Goal: Find contact information

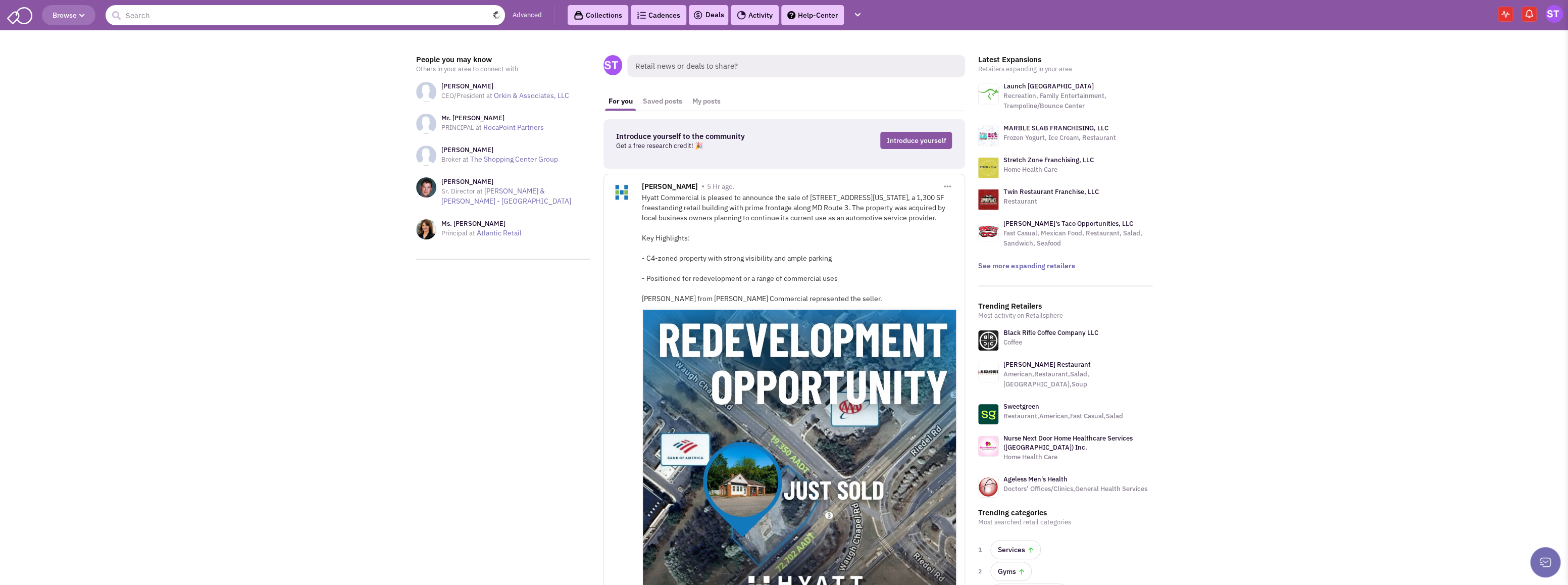
drag, startPoint x: 332, startPoint y: 11, endPoint x: 331, endPoint y: 17, distance: 6.1
click at [331, 12] on input "text" at bounding box center [305, 15] width 399 height 20
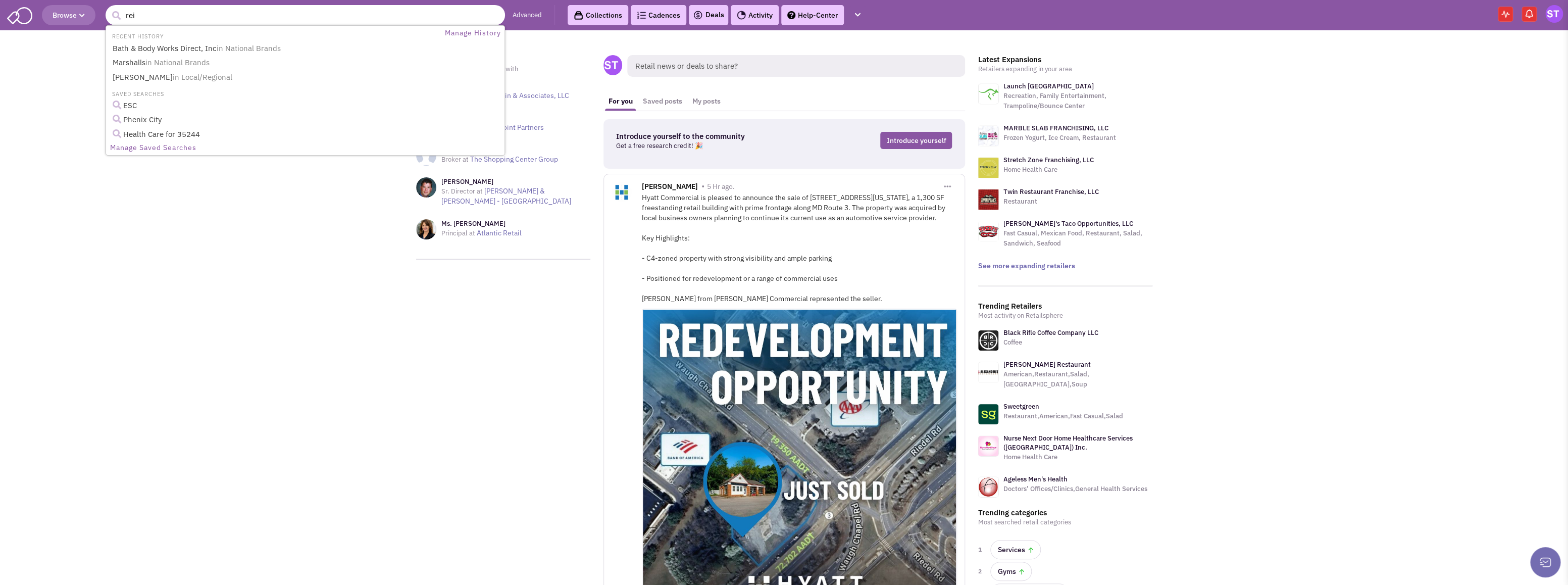
type input "rei"
click at [108, 8] on button "submit" at bounding box center [116, 16] width 15 height 15
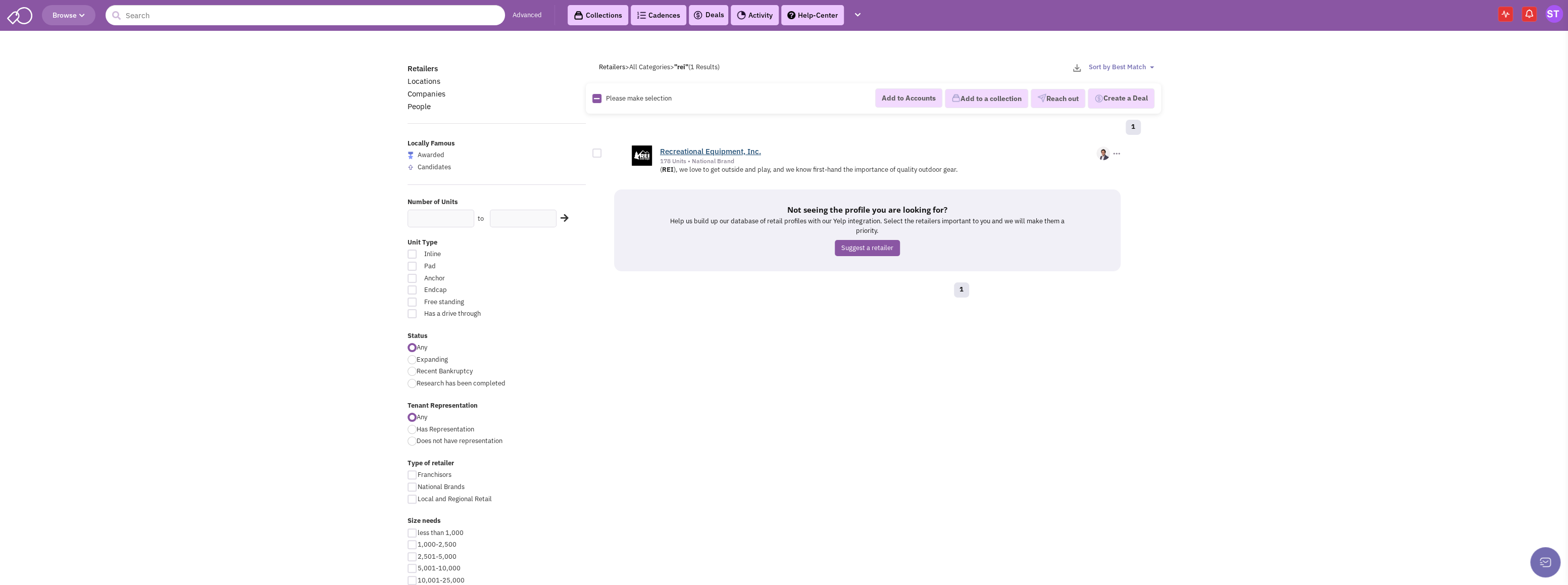
click at [738, 149] on link "Recreational Equipment, Inc." at bounding box center [710, 151] width 101 height 10
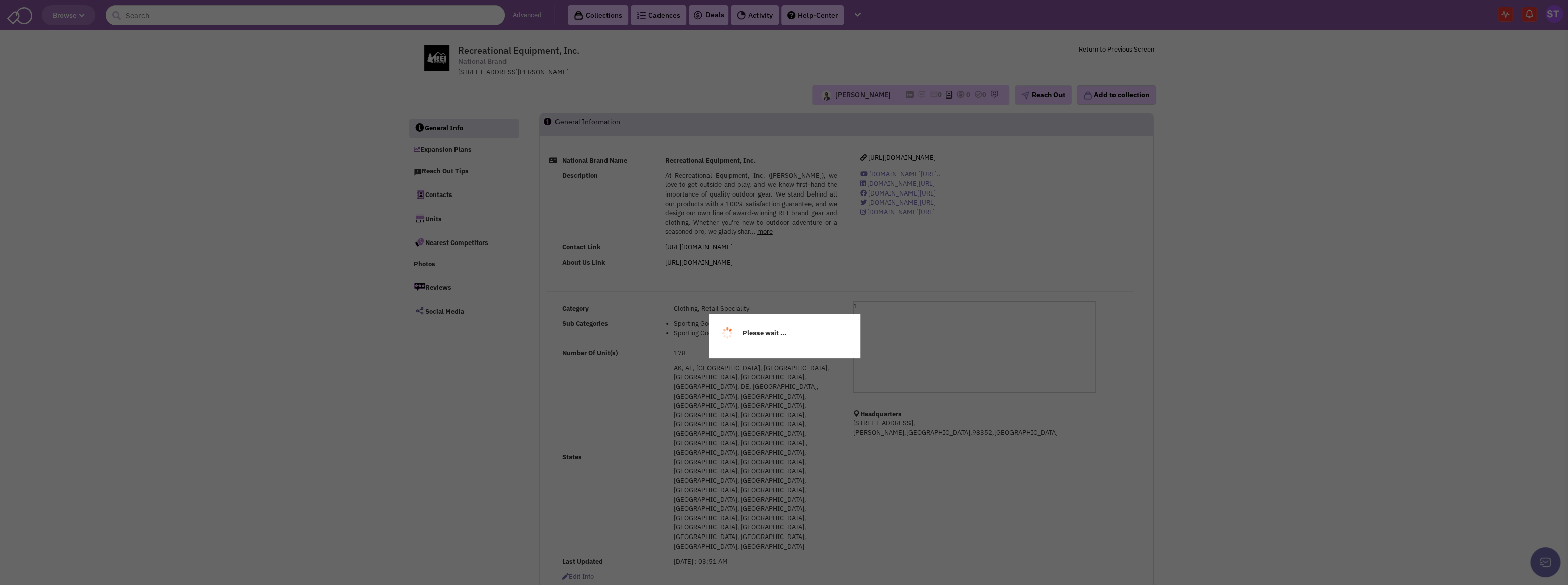
select select
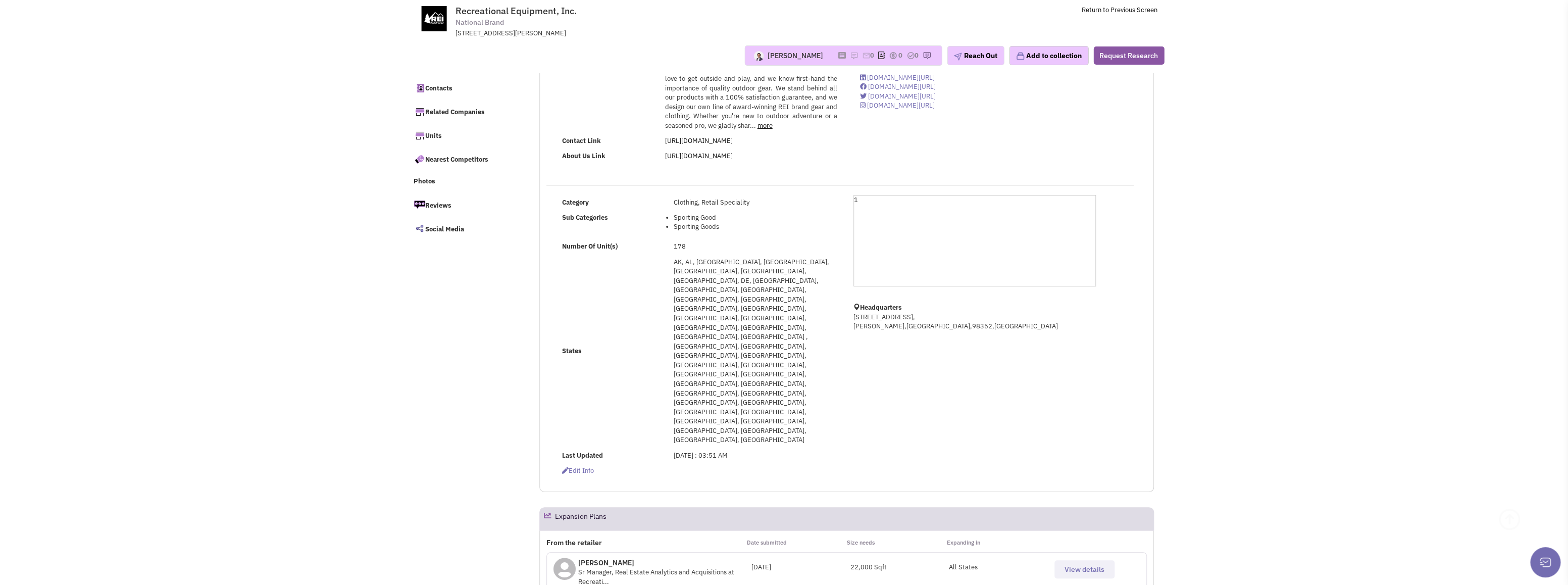
scroll to position [50, 0]
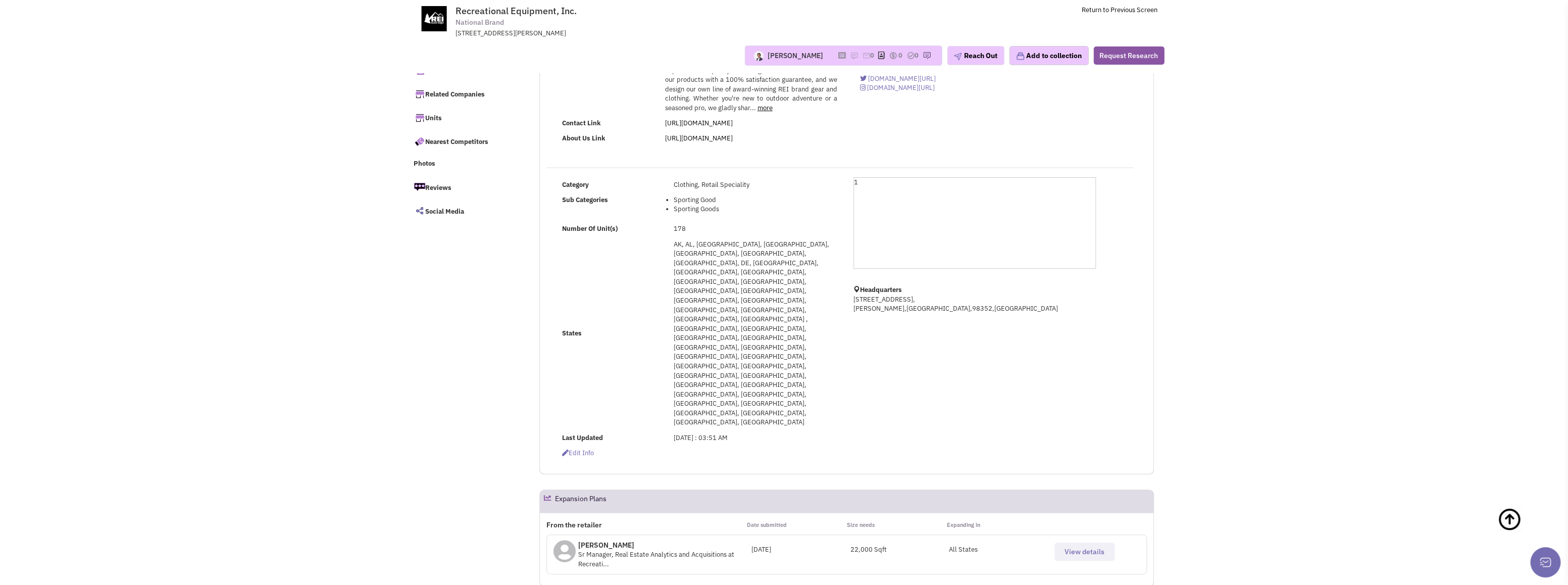
click at [1089, 547] on span "View details" at bounding box center [1084, 552] width 40 height 9
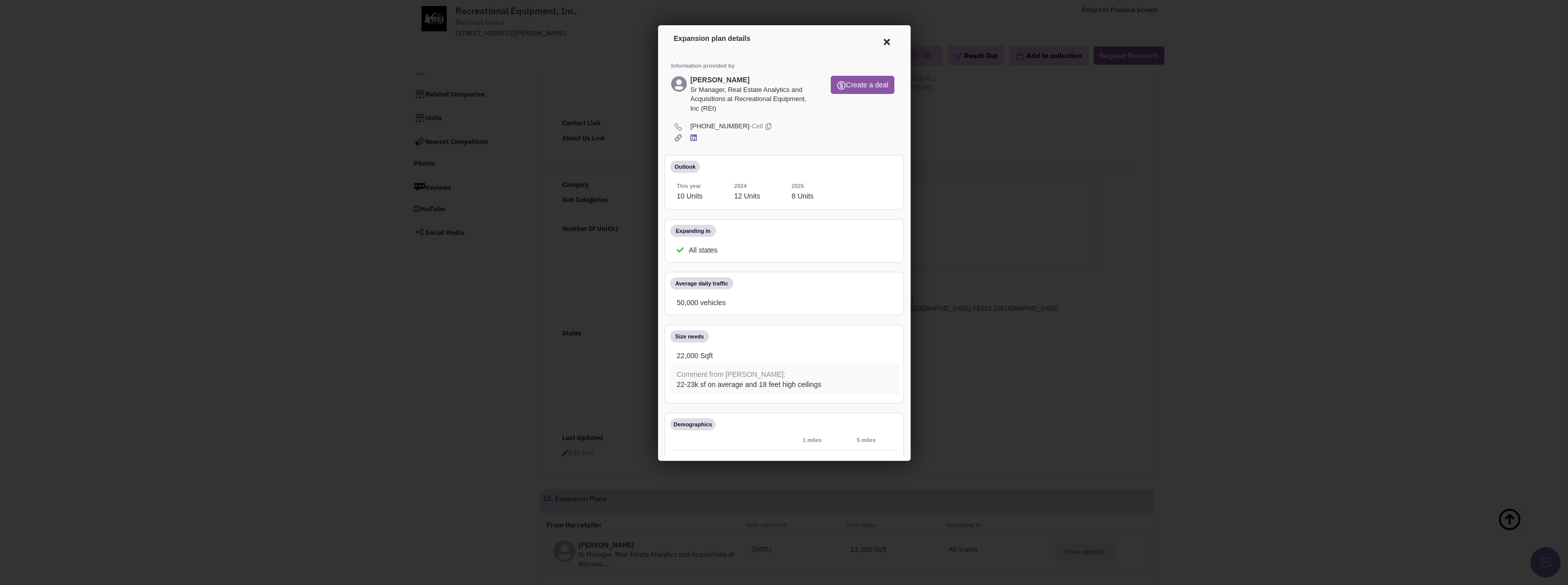
scroll to position [0, 0]
drag, startPoint x: 742, startPoint y: 79, endPoint x: 700, endPoint y: 74, distance: 42.3
click at [700, 74] on div "Curt Newsome Sr Manager, Real Estate Analytics and Acquisitions at Recreational…" at bounding box center [750, 93] width 124 height 38
copy div "Curt Newsome"
